Goal: Transaction & Acquisition: Purchase product/service

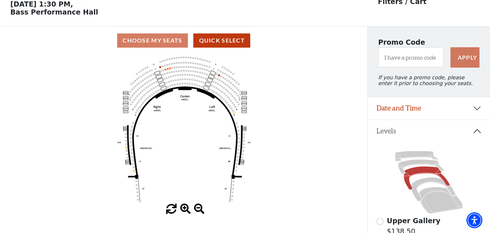
click at [294, 42] on div "Choose My Seats Quick Select" at bounding box center [184, 40] width 368 height 14
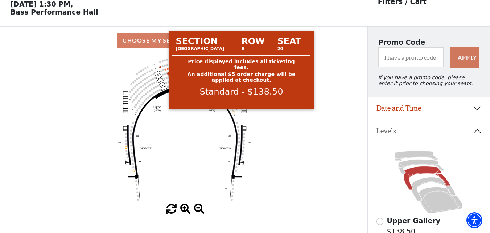
click at [165, 70] on circle at bounding box center [165, 69] width 2 height 2
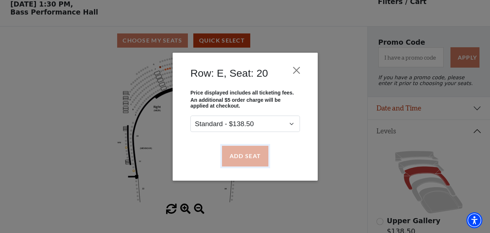
click at [238, 155] on button "Add Seat" at bounding box center [245, 156] width 46 height 20
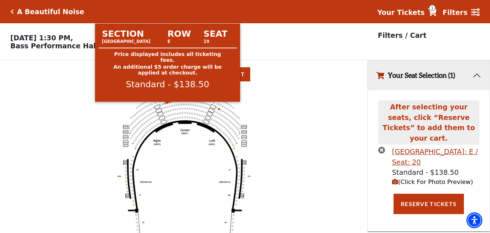
click at [168, 103] on circle at bounding box center [168, 103] width 2 height 2
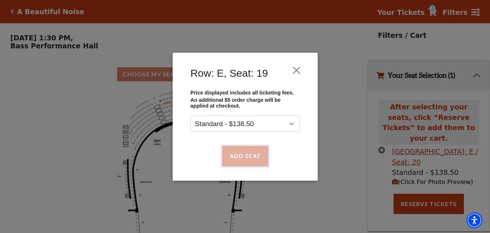
click at [241, 155] on button "Add Seat" at bounding box center [245, 156] width 46 height 20
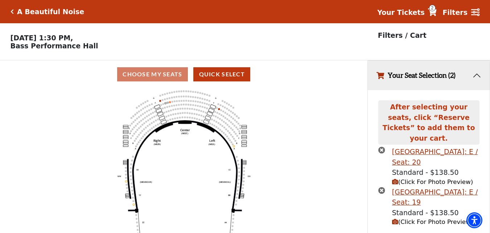
scroll to position [14, 0]
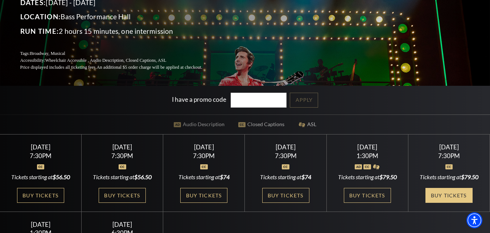
click at [450, 196] on link "Buy Tickets" at bounding box center [449, 195] width 47 height 15
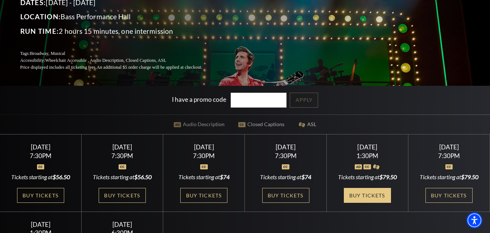
click at [359, 192] on link "Buy Tickets" at bounding box center [367, 195] width 47 height 15
click at [365, 194] on link "Buy Tickets" at bounding box center [367, 195] width 47 height 15
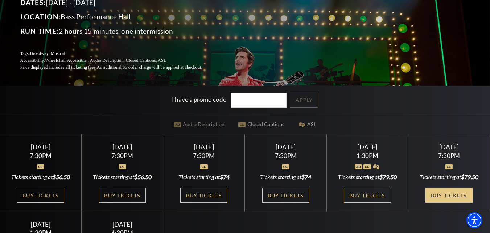
click at [441, 195] on link "Buy Tickets" at bounding box center [449, 195] width 47 height 15
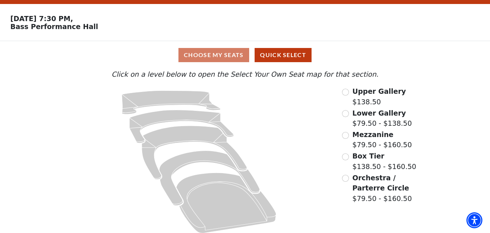
scroll to position [27, 0]
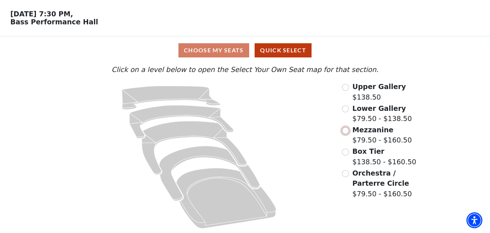
click at [345, 132] on input "Mezzanine$79.50 - $160.50\a" at bounding box center [345, 130] width 7 height 7
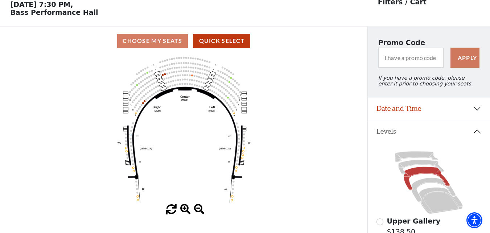
scroll to position [34, 0]
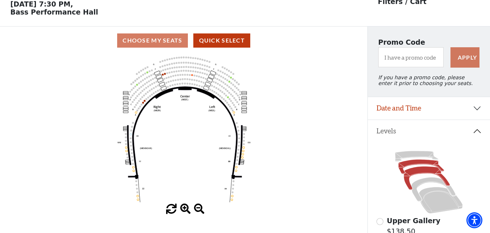
click at [405, 167] on icon at bounding box center [422, 166] width 46 height 15
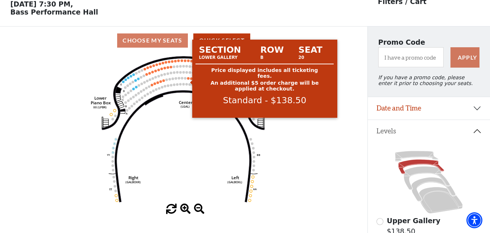
click at [188, 79] on circle at bounding box center [188, 78] width 3 height 3
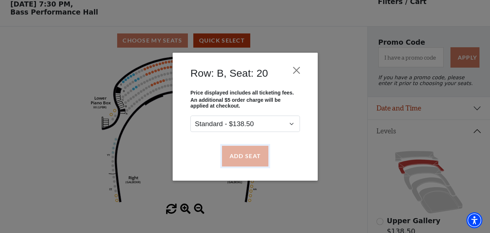
click at [255, 158] on button "Add Seat" at bounding box center [245, 156] width 46 height 20
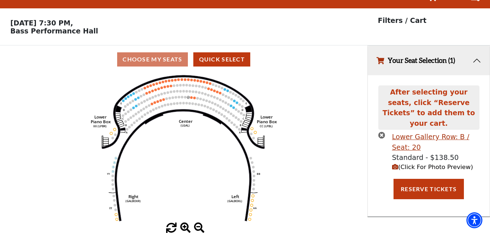
scroll to position [0, 0]
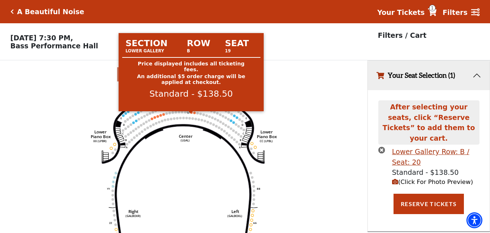
click at [191, 114] on circle at bounding box center [191, 112] width 3 height 3
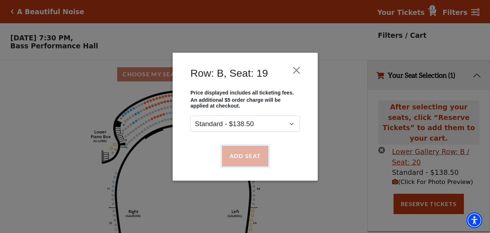
click at [250, 155] on button "Add Seat" at bounding box center [245, 156] width 46 height 20
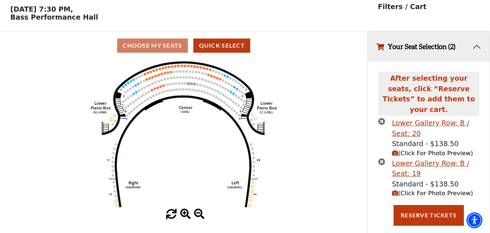
scroll to position [32, 0]
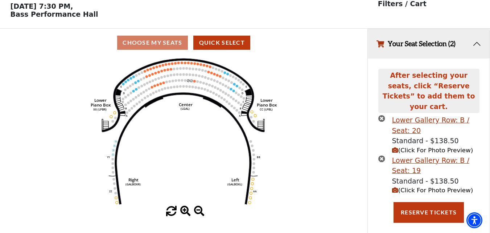
click at [425, 187] on span "(Click For Photo Preview)" at bounding box center [432, 190] width 81 height 7
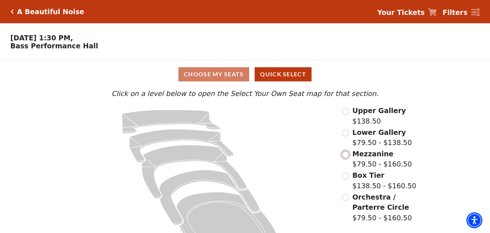
click at [347, 158] on input "Mezzanine$79.50 - $160.50\a" at bounding box center [345, 154] width 7 height 7
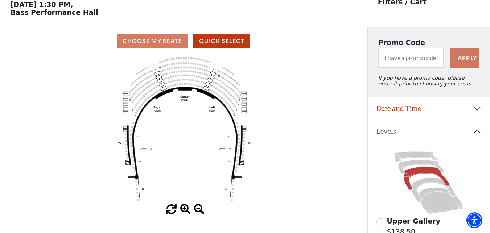
scroll to position [34, 0]
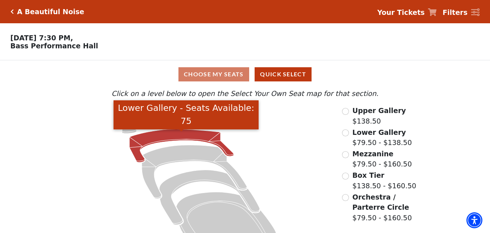
click at [183, 137] on icon "Lower Gallery - Seats Available: 75" at bounding box center [182, 145] width 104 height 33
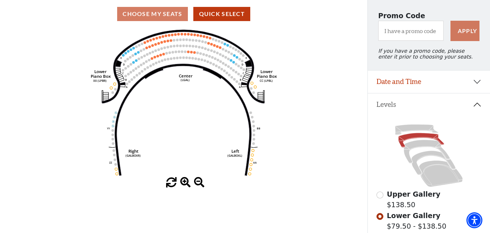
scroll to position [65, 0]
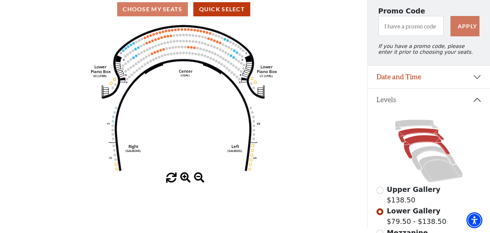
click at [418, 146] on icon at bounding box center [427, 147] width 46 height 24
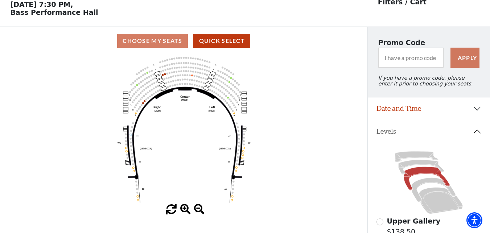
scroll to position [34, 0]
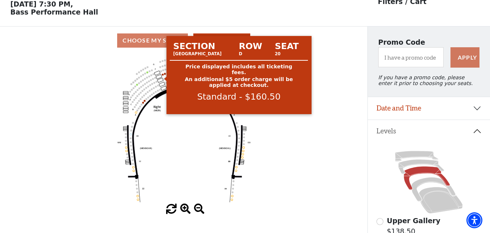
click at [163, 75] on circle at bounding box center [163, 74] width 2 height 2
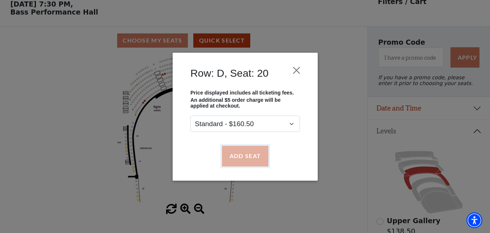
click at [247, 152] on button "Add Seat" at bounding box center [245, 156] width 46 height 20
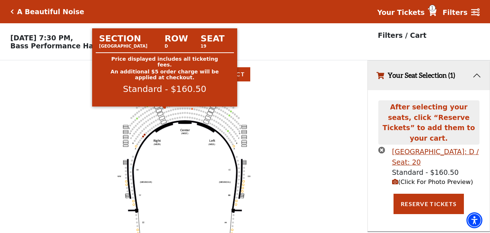
click at [165, 108] on circle at bounding box center [165, 107] width 2 height 2
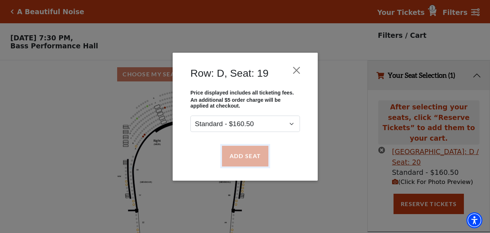
click at [247, 160] on button "Add Seat" at bounding box center [245, 156] width 46 height 20
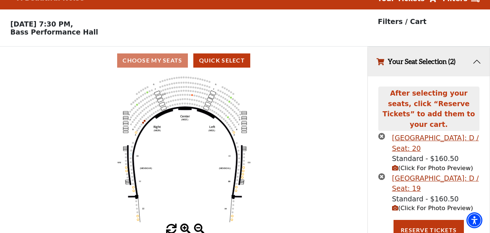
scroll to position [32, 0]
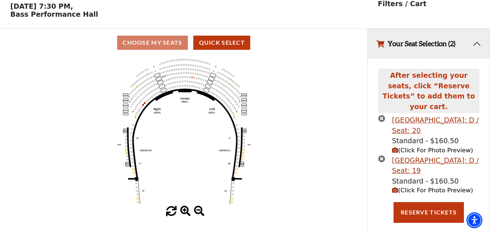
click at [423, 187] on span "(Click For Photo Preview)" at bounding box center [432, 190] width 81 height 7
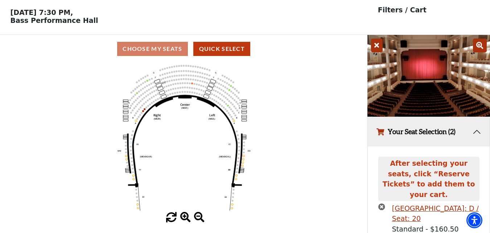
scroll to position [36, 0]
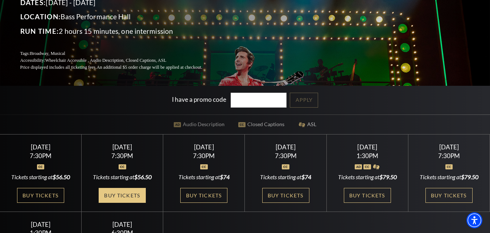
click at [126, 200] on link "Buy Tickets" at bounding box center [122, 195] width 47 height 15
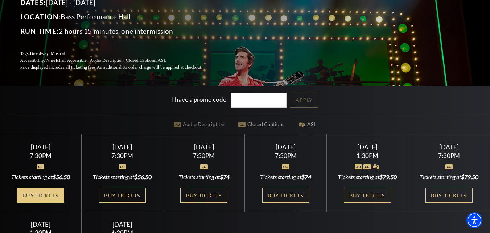
click at [42, 196] on link "Buy Tickets" at bounding box center [40, 195] width 47 height 15
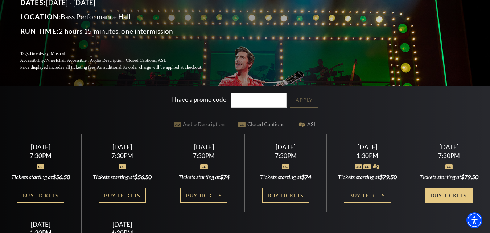
click at [445, 196] on link "Buy Tickets" at bounding box center [449, 195] width 47 height 15
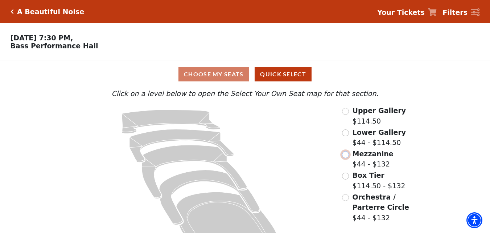
click at [347, 158] on input "Mezzanine$44 - $132\a" at bounding box center [345, 154] width 7 height 7
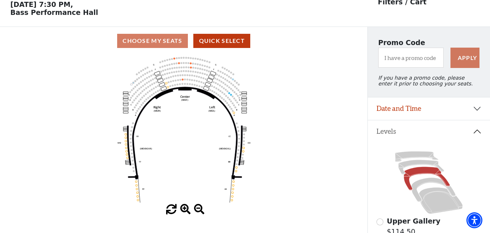
scroll to position [34, 0]
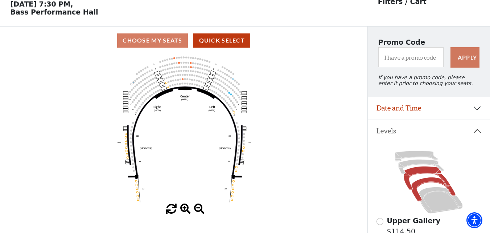
click at [419, 189] on icon at bounding box center [434, 189] width 44 height 24
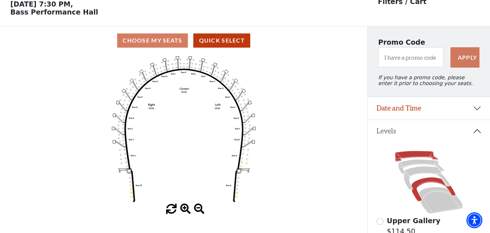
click at [404, 160] on icon at bounding box center [416, 156] width 43 height 11
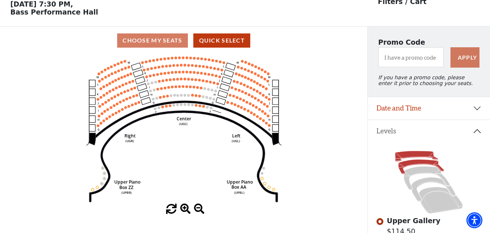
click at [417, 166] on icon at bounding box center [422, 166] width 46 height 15
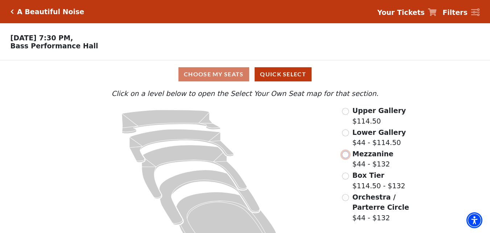
click at [345, 156] on input "Mezzanine$44 - $132\a" at bounding box center [345, 154] width 7 height 7
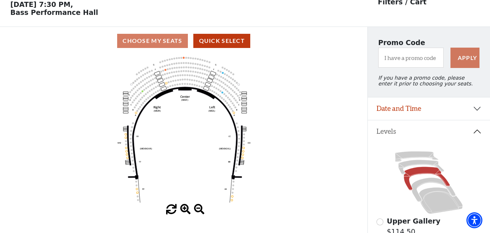
scroll to position [34, 0]
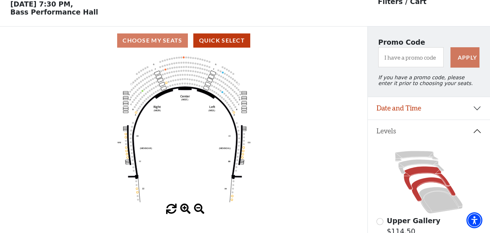
click at [424, 185] on icon at bounding box center [434, 189] width 44 height 24
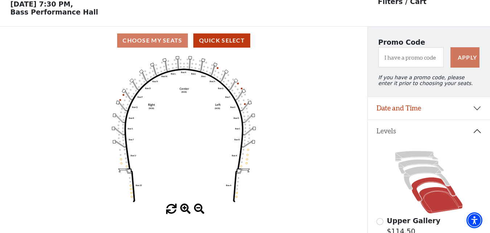
click at [436, 202] on icon at bounding box center [441, 200] width 44 height 26
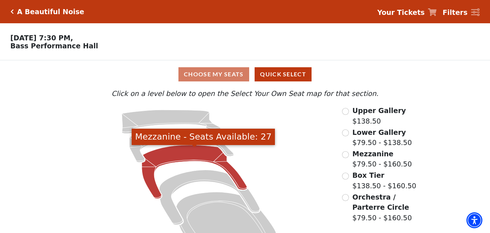
click at [186, 153] on icon "Mezzanine - Seats Available: 27" at bounding box center [194, 172] width 105 height 54
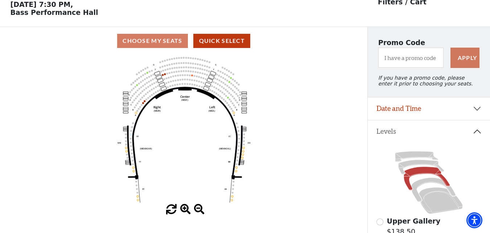
scroll to position [34, 0]
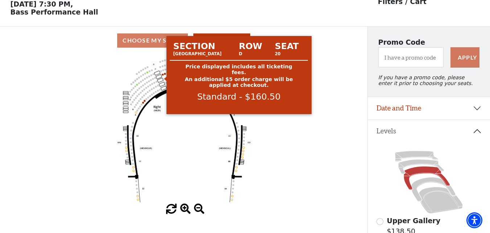
click at [163, 75] on circle at bounding box center [163, 74] width 2 height 2
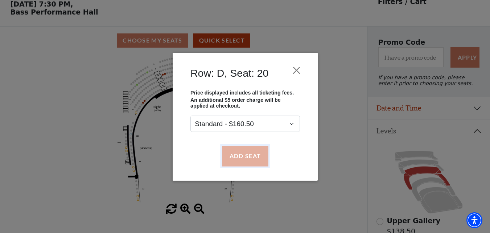
click at [243, 155] on button "Add Seat" at bounding box center [245, 156] width 46 height 20
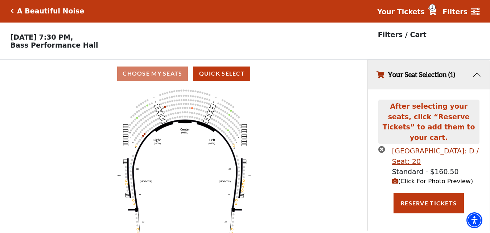
scroll to position [0, 0]
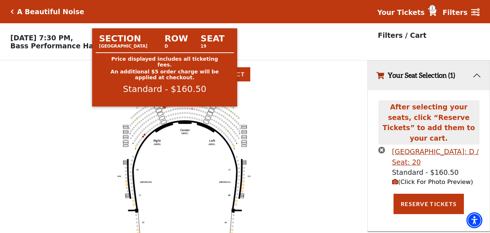
click at [165, 108] on circle at bounding box center [165, 107] width 2 height 2
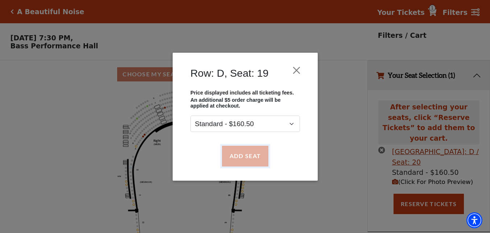
click at [258, 160] on button "Add Seat" at bounding box center [245, 156] width 46 height 20
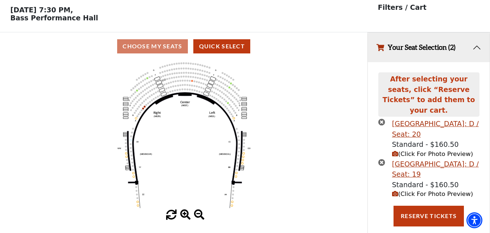
scroll to position [32, 0]
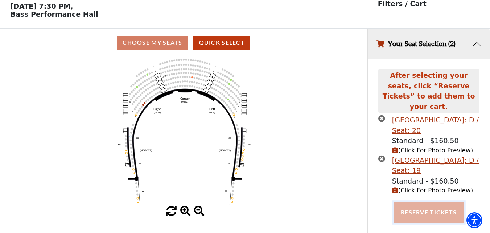
click at [434, 205] on button "Reserve Tickets" at bounding box center [429, 212] width 70 height 20
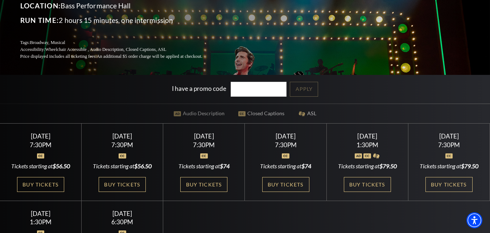
scroll to position [101, 0]
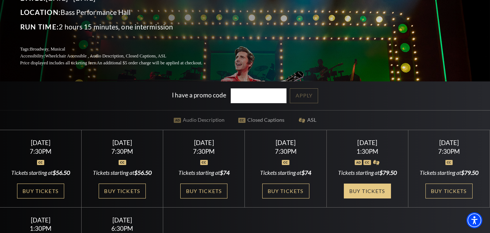
click at [362, 190] on link "Buy Tickets" at bounding box center [367, 190] width 47 height 15
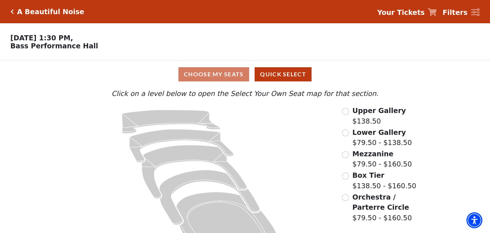
click at [365, 157] on span "Mezzanine" at bounding box center [373, 153] width 41 height 8
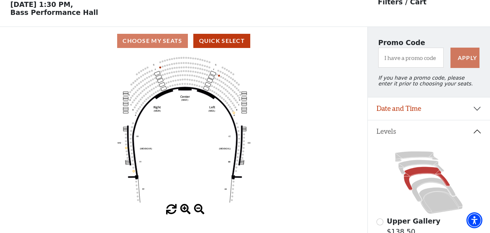
scroll to position [34, 0]
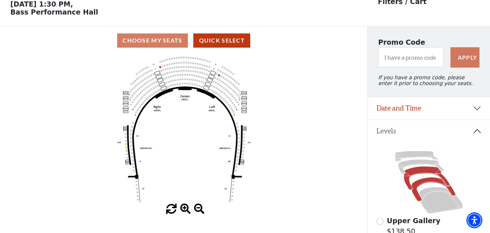
click at [426, 187] on icon at bounding box center [434, 189] width 44 height 24
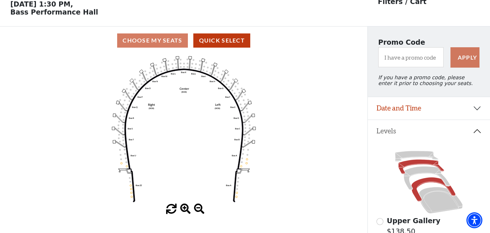
click at [413, 168] on icon at bounding box center [422, 166] width 46 height 15
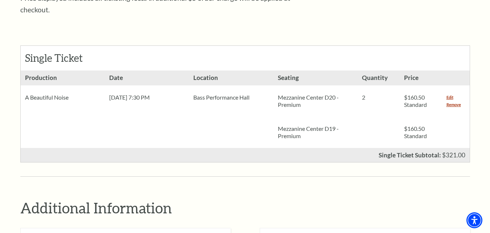
scroll to position [295, 0]
